Goal: Task Accomplishment & Management: Manage account settings

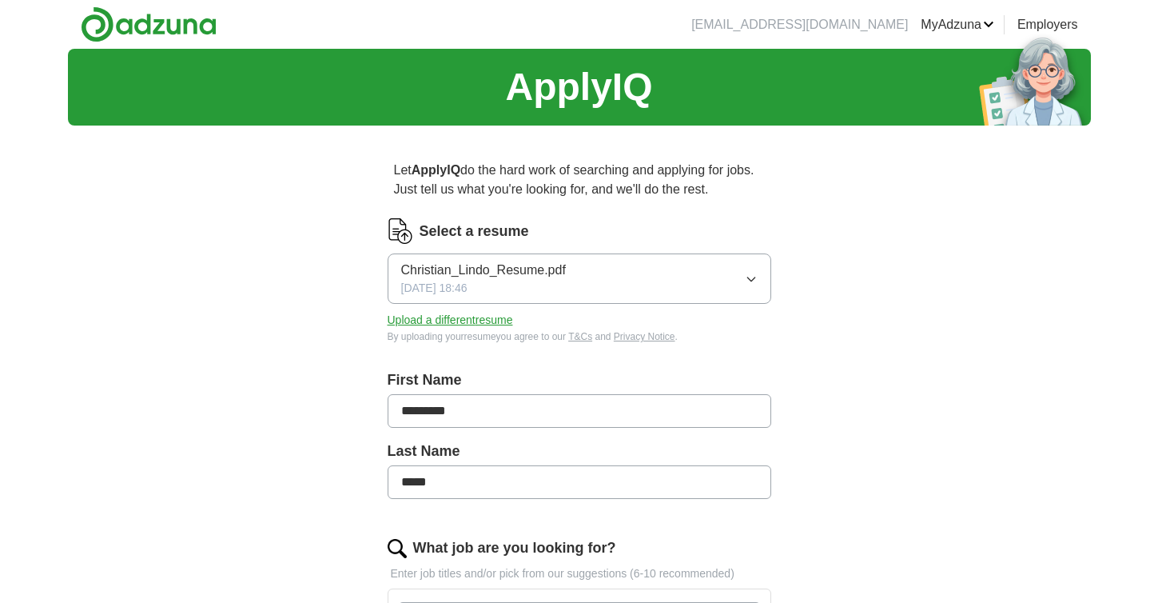
click at [480, 319] on button "Upload a different resume" at bounding box center [451, 320] width 126 height 17
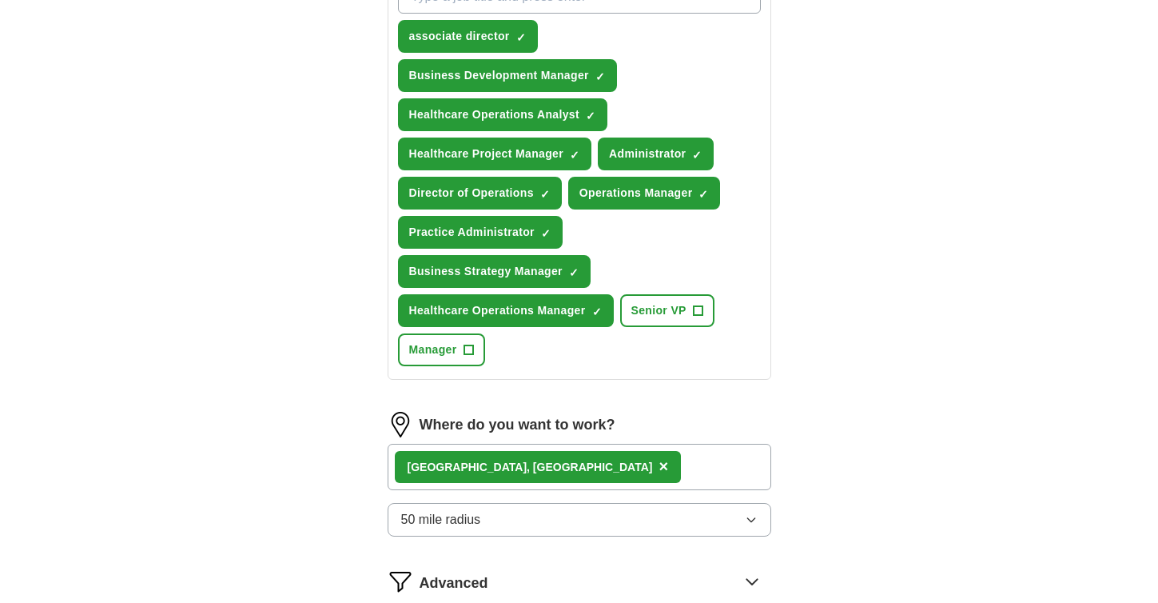
scroll to position [633, 0]
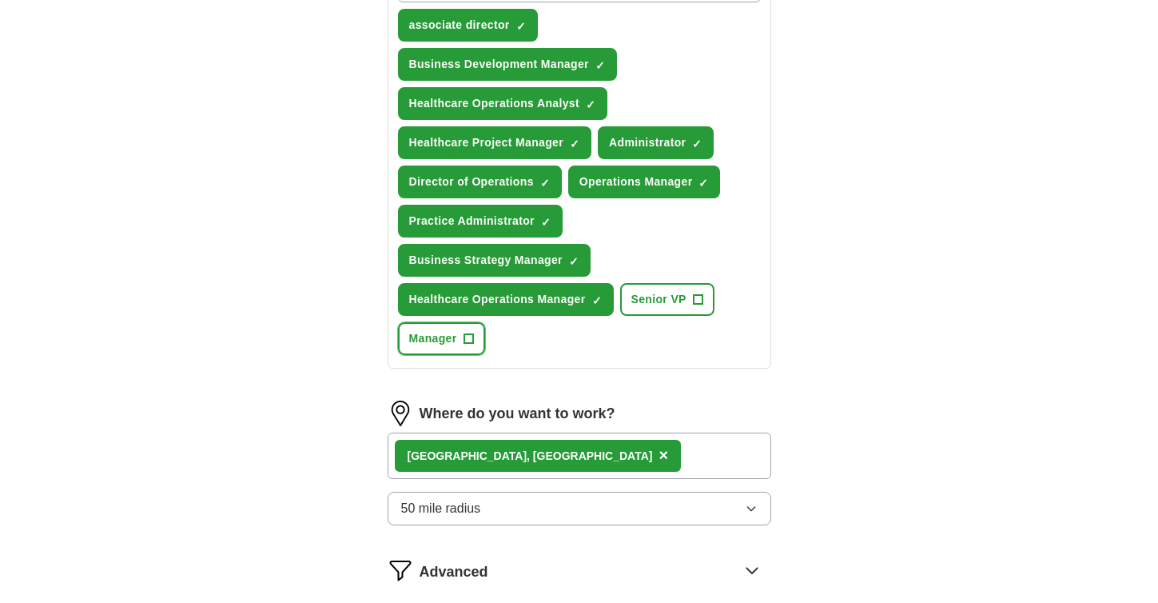
click at [467, 341] on span "+" at bounding box center [469, 339] width 10 height 13
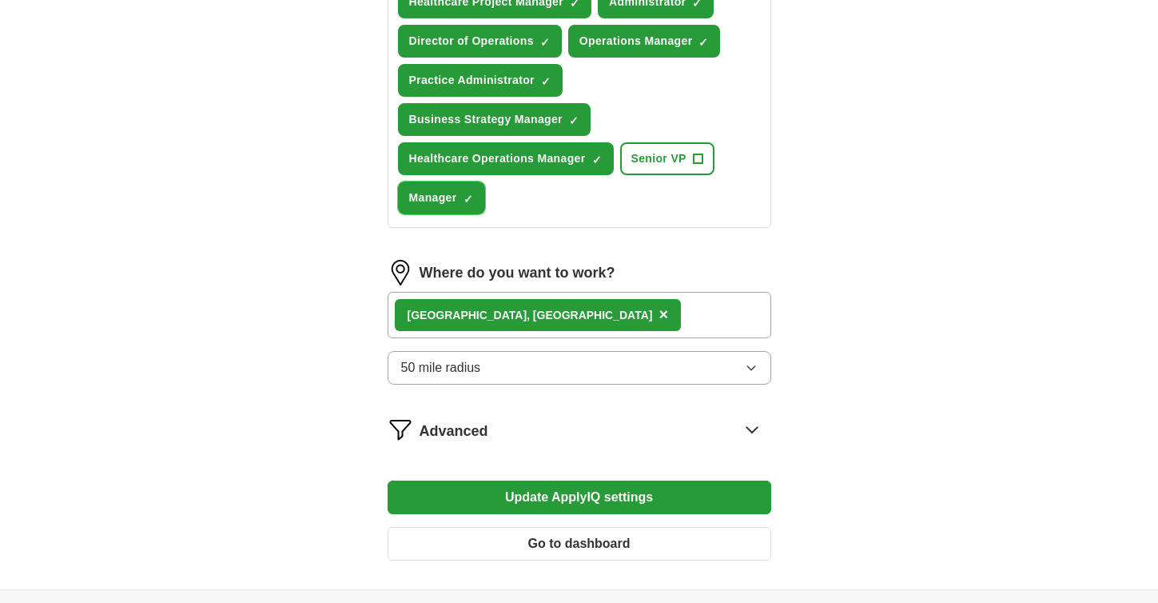
scroll to position [775, 0]
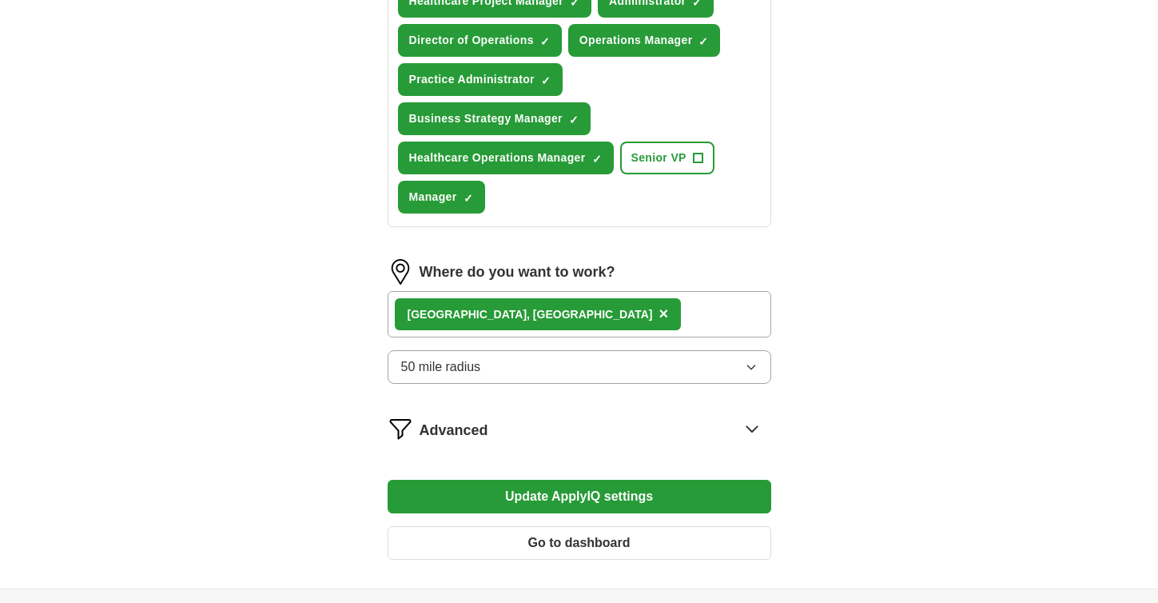
click at [560, 367] on button "50 mile radius" at bounding box center [580, 367] width 384 height 34
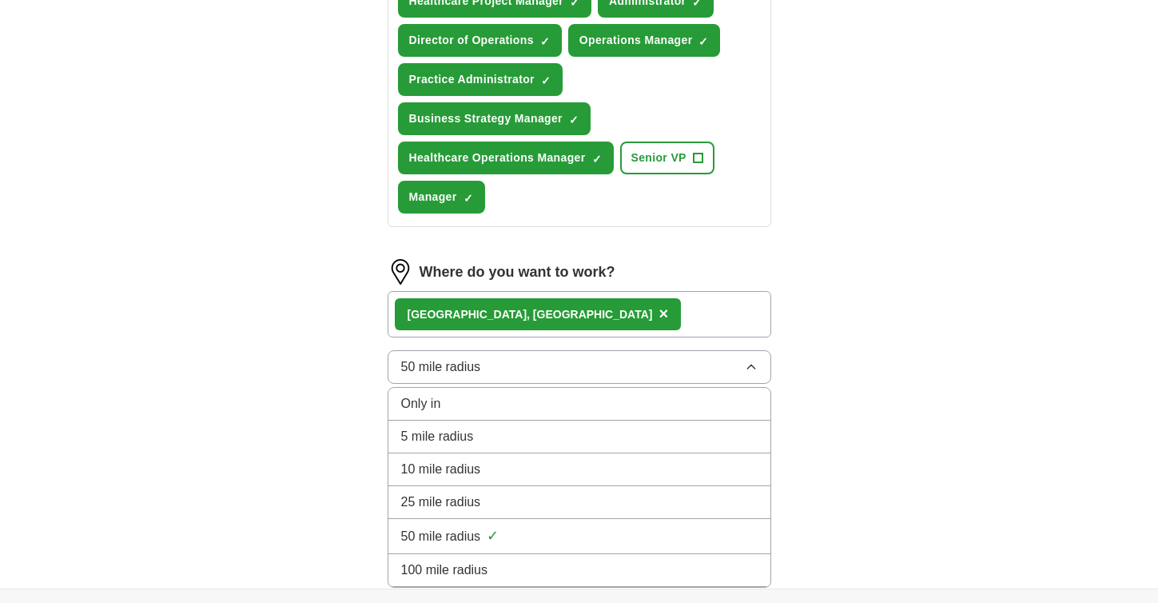
click at [434, 568] on span "100 mile radius" at bounding box center [444, 569] width 87 height 19
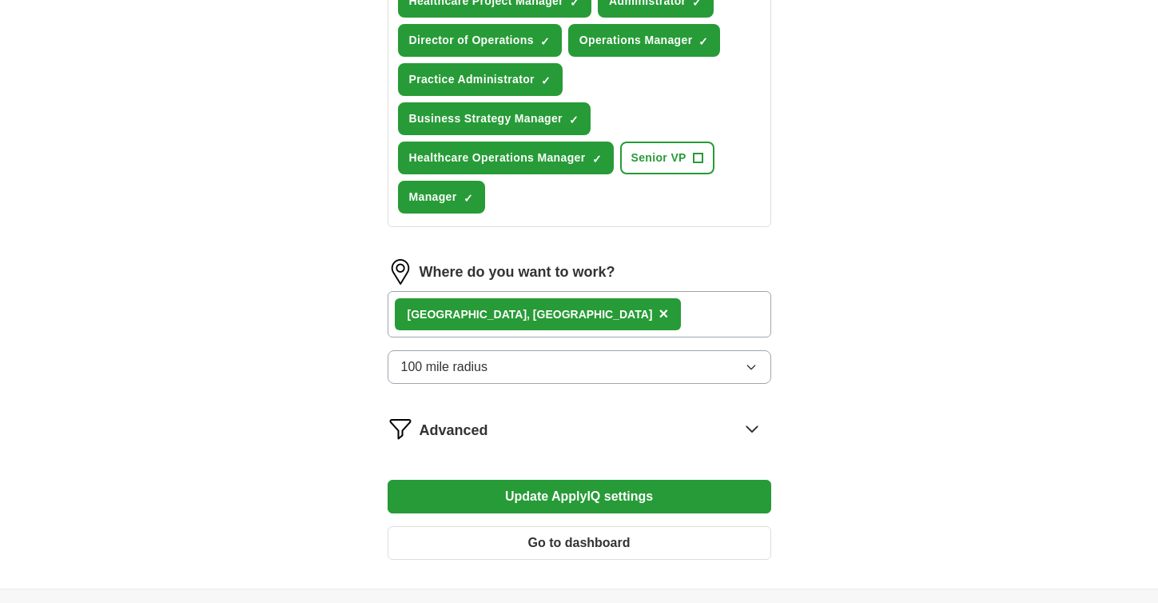
click at [745, 428] on icon at bounding box center [752, 429] width 26 height 26
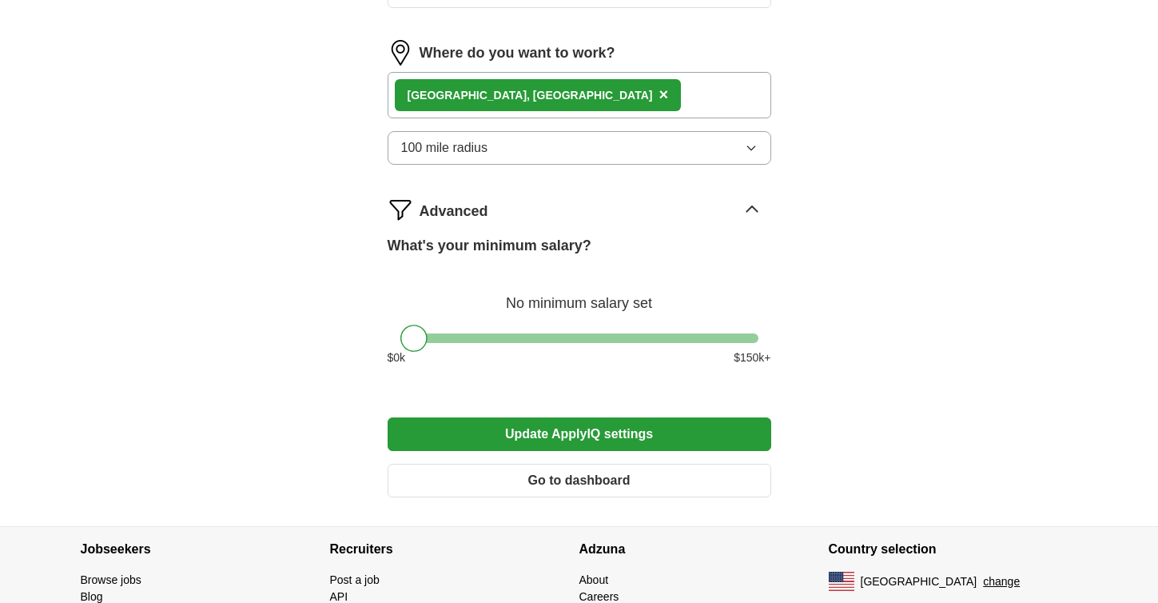
scroll to position [1078, 0]
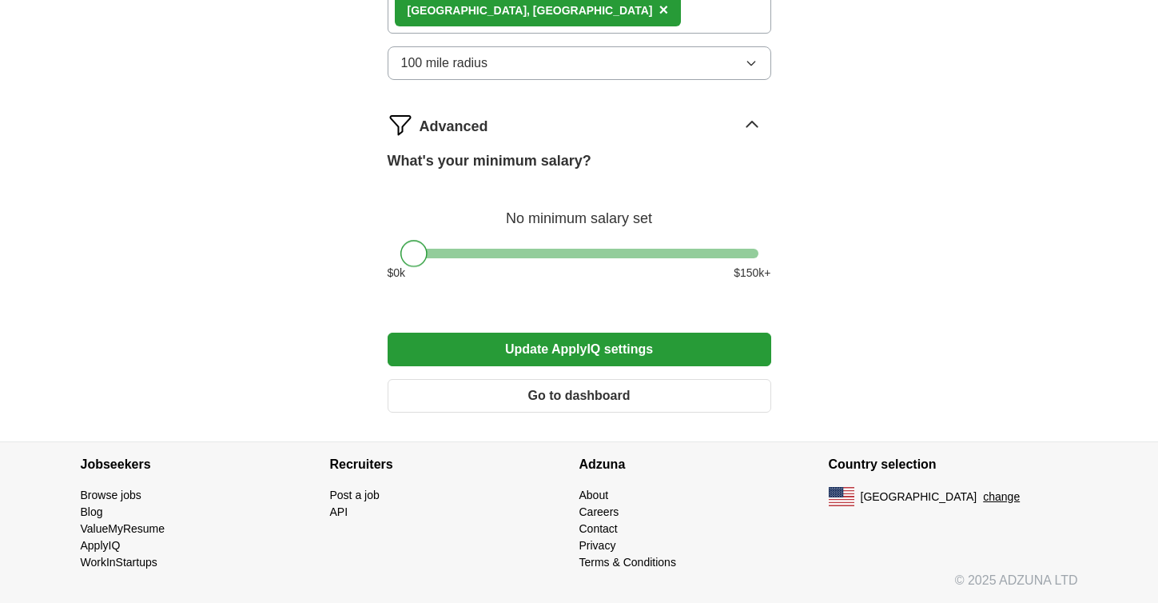
drag, startPoint x: 416, startPoint y: 251, endPoint x: 357, endPoint y: 256, distance: 58.6
click at [552, 349] on button "Update ApplyIQ settings" at bounding box center [580, 350] width 384 height 34
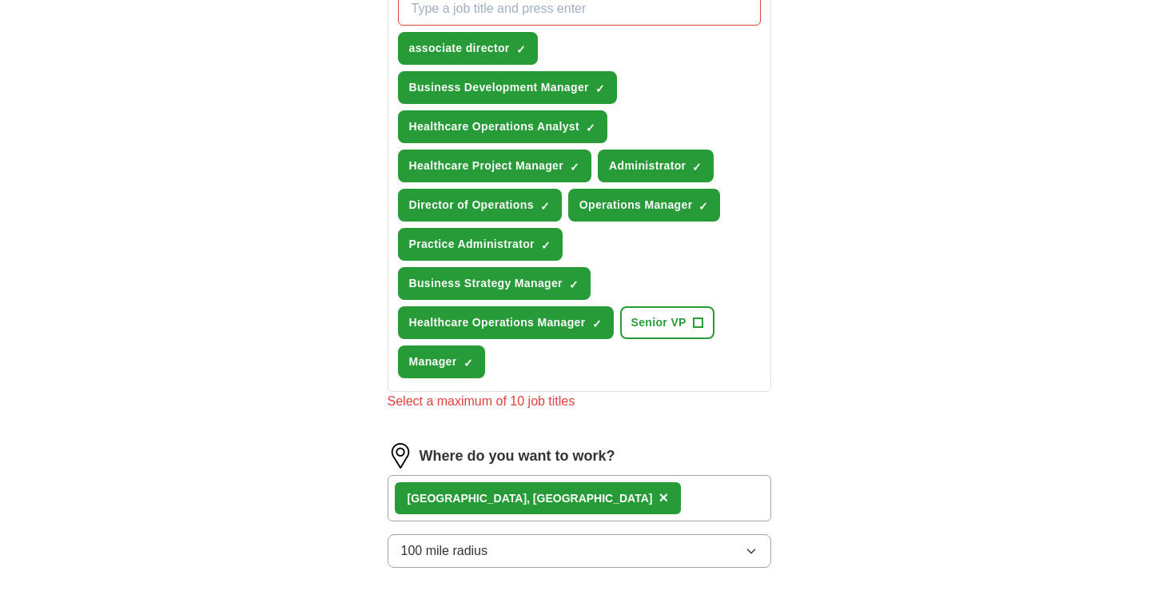
scroll to position [606, 0]
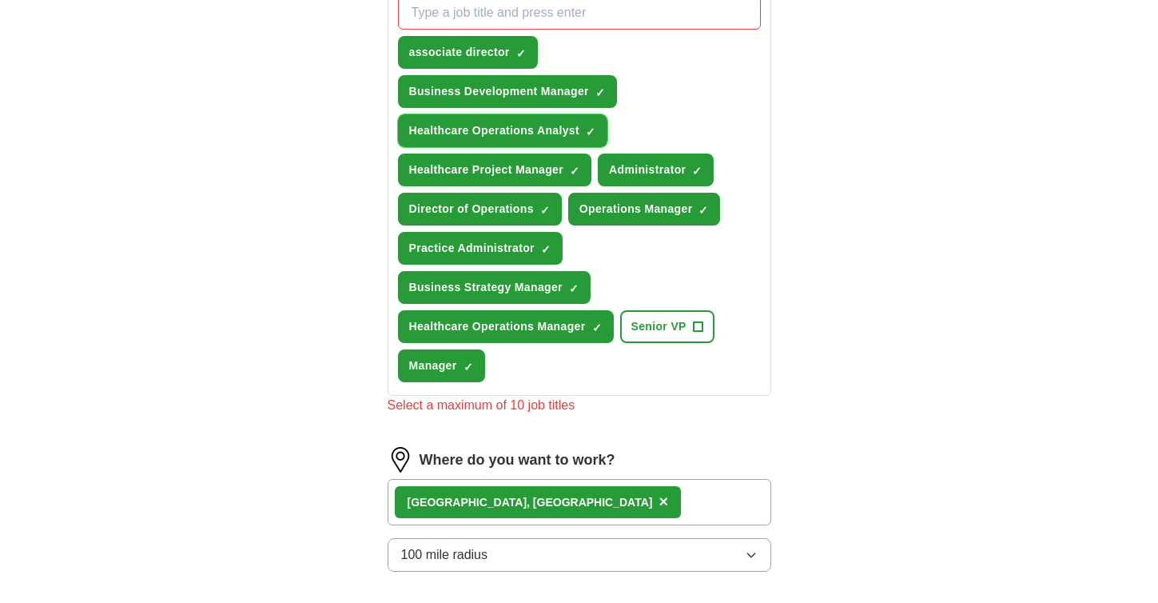
click at [552, 130] on span "Healthcare Operations Analyst" at bounding box center [494, 130] width 170 height 17
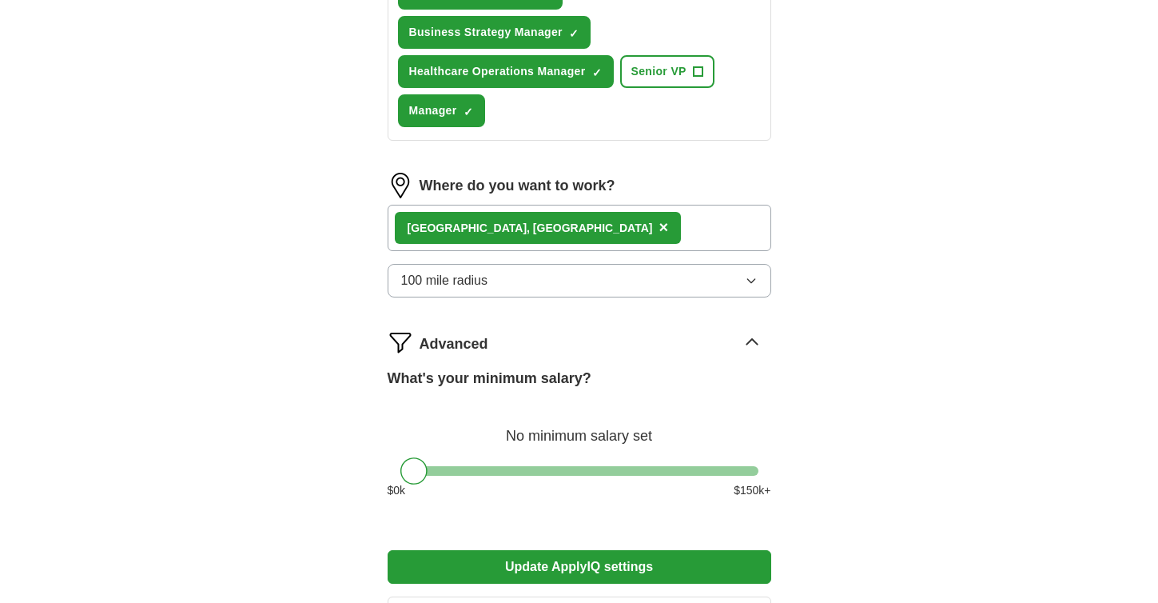
scroll to position [864, 0]
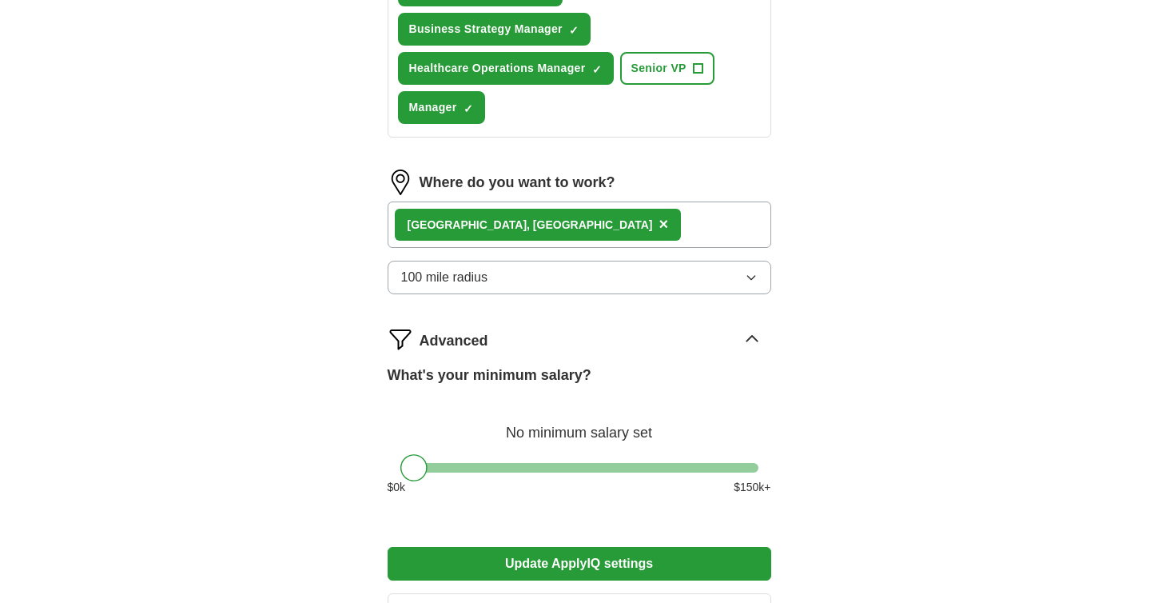
click at [560, 561] on button "Update ApplyIQ settings" at bounding box center [580, 564] width 384 height 34
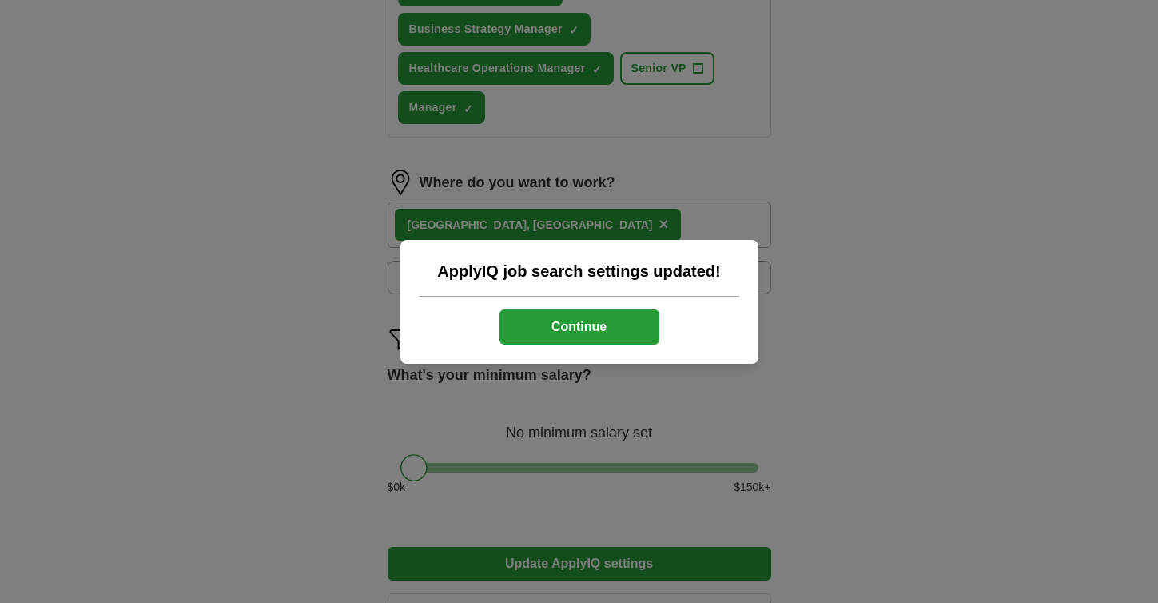
click at [564, 329] on button "Continue" at bounding box center [580, 326] width 160 height 35
